Goal: Transaction & Acquisition: Purchase product/service

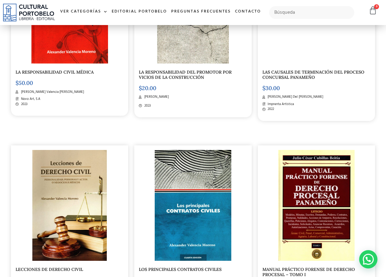
scroll to position [834, 0]
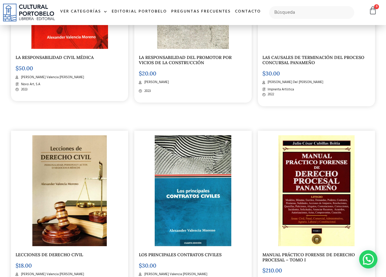
click at [70, 187] on img at bounding box center [69, 190] width 74 height 111
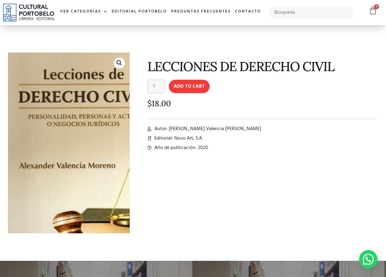
click at [27, 74] on img at bounding box center [93, 182] width 192 height 285
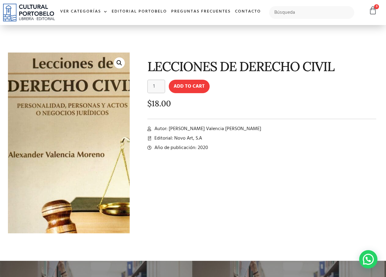
click at [47, 92] on img at bounding box center [82, 171] width 192 height 285
